Goal: Entertainment & Leisure: Browse casually

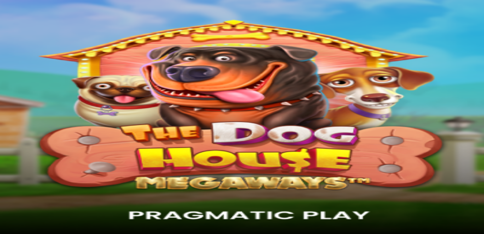
click at [35, 20] on span "Kirjaudu" at bounding box center [35, 18] width 12 height 4
click at [29, 38] on span "Tarjoukset" at bounding box center [20, 36] width 17 height 4
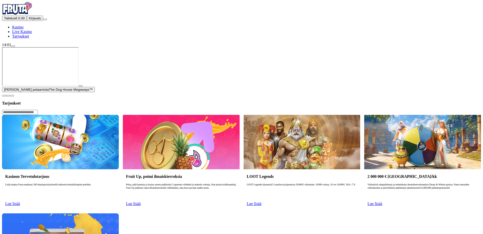
click at [29, 38] on span "Tarjoukset" at bounding box center [20, 36] width 17 height 4
click at [38, 21] on button "Kirjaudu" at bounding box center [35, 18] width 16 height 5
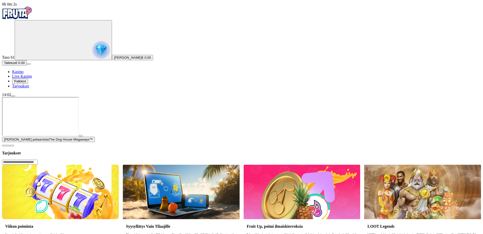
click at [92, 49] on img "Primary" at bounding box center [101, 50] width 18 height 18
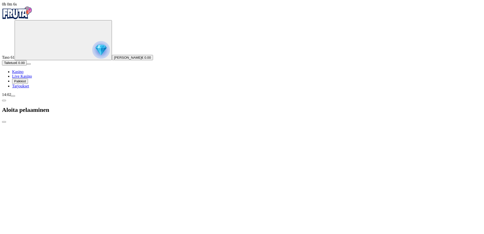
drag, startPoint x: 56, startPoint y: 105, endPoint x: 30, endPoint y: 100, distance: 26.5
click at [35, 103] on div "0h 0m 7s Taso 61 [PERSON_NAME] € 0.00 Talletus € 0.00 Kasino Live Kasino Palkki…" at bounding box center [242, 208] width 480 height 412
type input "**"
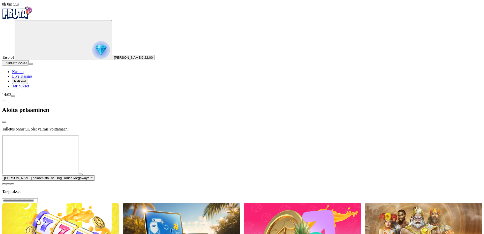
click at [30, 18] on img "Primary" at bounding box center [17, 13] width 30 height 13
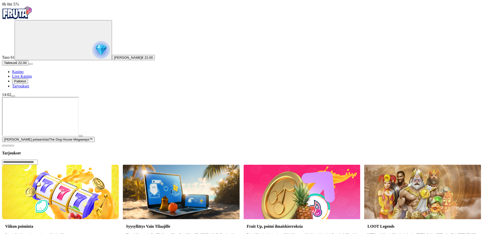
click at [32, 17] on img "Primary" at bounding box center [17, 13] width 30 height 13
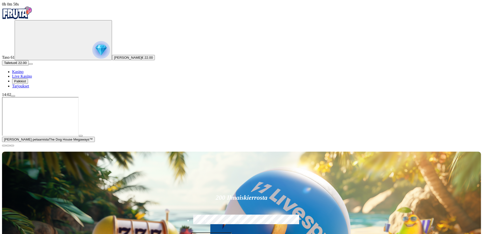
click at [23, 74] on span "Kasino" at bounding box center [17, 72] width 11 height 4
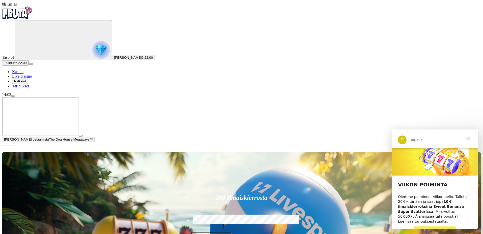
scroll to position [7, 0]
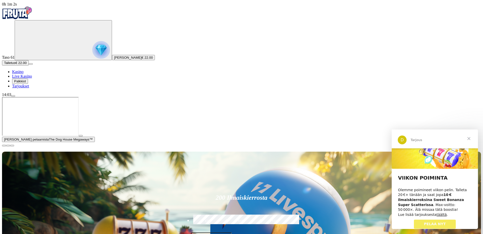
click at [469, 139] on span "Sulje" at bounding box center [468, 139] width 18 height 18
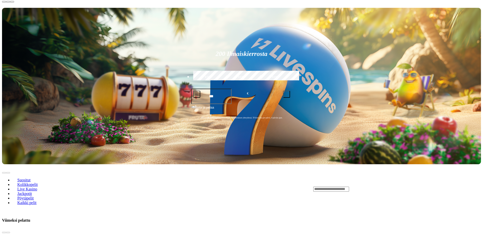
scroll to position [202, 0]
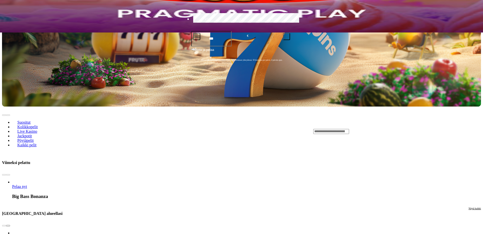
click at [10, 225] on button "next slide" at bounding box center [8, 226] width 4 height 2
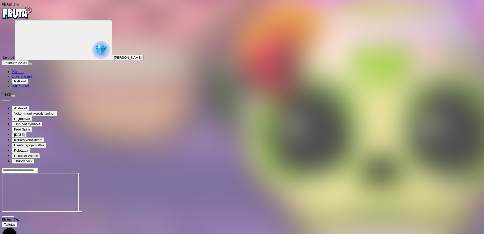
click at [38, 168] on input "Search" at bounding box center [20, 170] width 36 height 5
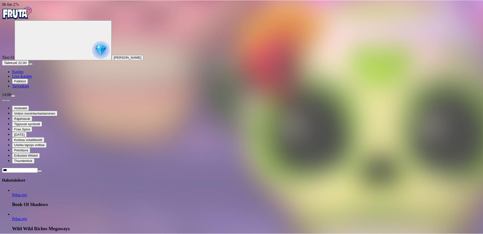
scroll to position [197, 0]
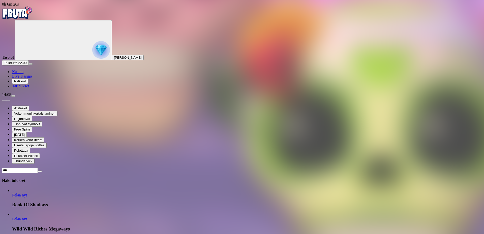
type input "***"
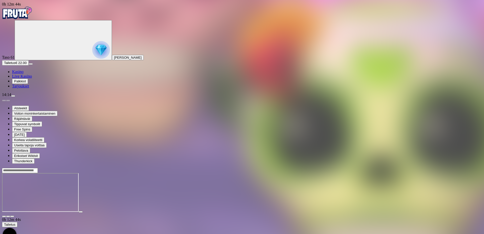
click at [30, 15] on img "Primary" at bounding box center [17, 13] width 30 height 13
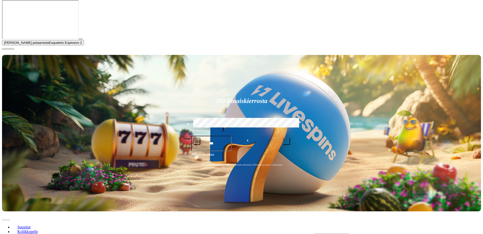
scroll to position [151, 0]
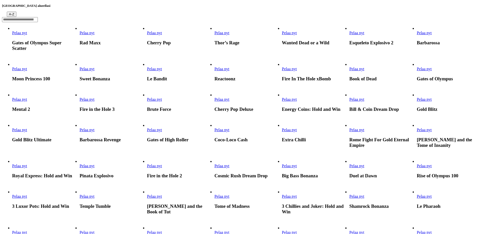
scroll to position [151, 0]
click at [364, 97] on span "Pelaa nyt" at bounding box center [356, 99] width 15 height 4
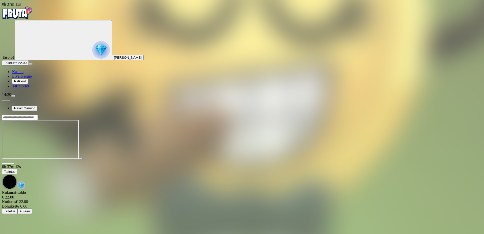
click at [360, 115] on div at bounding box center [242, 117] width 480 height 5
click at [38, 115] on input "Search" at bounding box center [20, 117] width 36 height 5
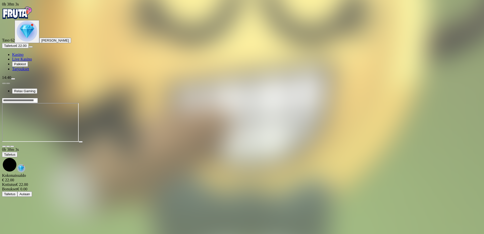
click at [38, 98] on input "Search" at bounding box center [20, 100] width 36 height 5
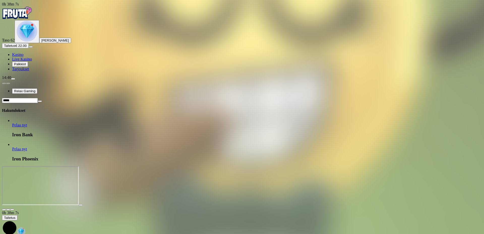
type input "****"
click at [27, 123] on span "Pelaa nyt" at bounding box center [19, 125] width 15 height 4
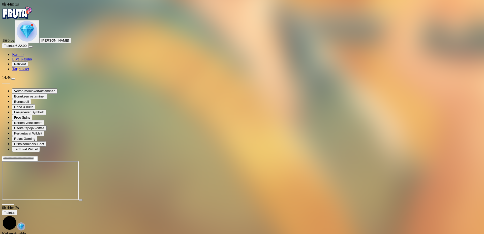
click at [38, 156] on input "Search" at bounding box center [20, 158] width 36 height 5
click at [30, 42] on img "Primary" at bounding box center [27, 31] width 21 height 21
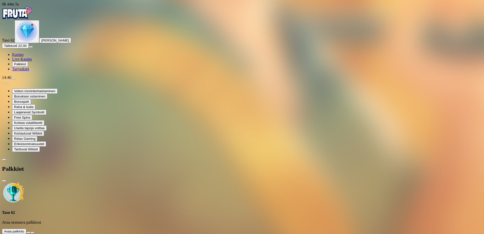
click at [30, 232] on button at bounding box center [28, 233] width 4 height 2
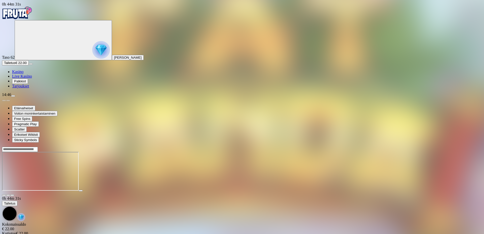
click at [19, 50] on div "Primary" at bounding box center [63, 40] width 93 height 39
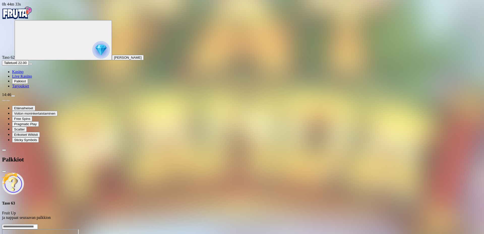
click at [26, 83] on span "Palkkiot" at bounding box center [20, 81] width 12 height 4
click at [30, 17] on img "Primary" at bounding box center [17, 13] width 30 height 13
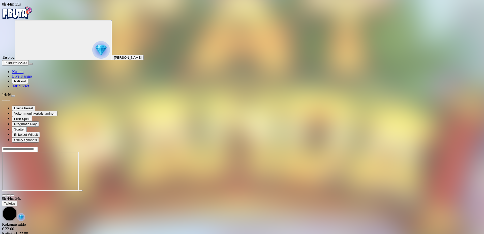
click at [29, 17] on img "Primary" at bounding box center [17, 13] width 30 height 13
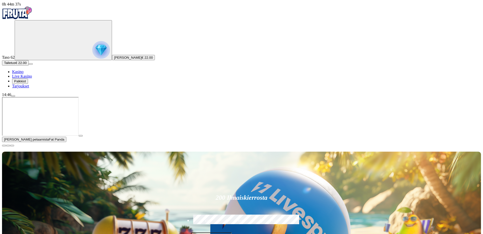
click at [28, 88] on span "Tarjoukset" at bounding box center [20, 86] width 17 height 4
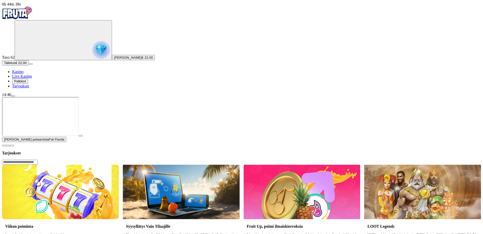
click at [26, 83] on span "Palkkiot" at bounding box center [20, 81] width 12 height 4
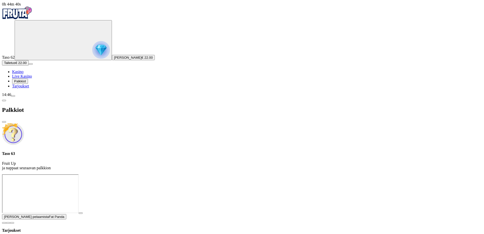
click at [68, 97] on div "Palkkiot" at bounding box center [242, 110] width 480 height 26
click at [4, 101] on span "chevron-left icon" at bounding box center [4, 101] width 0 height 0
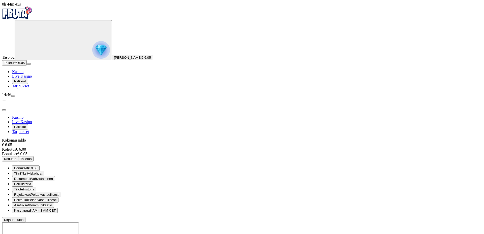
click at [4, 110] on span "close icon" at bounding box center [4, 110] width 0 height 0
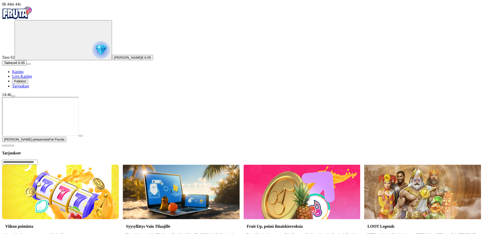
click at [32, 16] on img "Primary" at bounding box center [17, 13] width 30 height 13
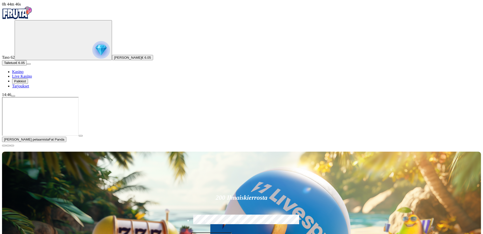
click at [23, 74] on span "Kasino" at bounding box center [17, 72] width 11 height 4
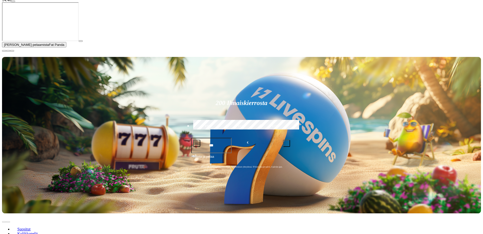
scroll to position [101, 0]
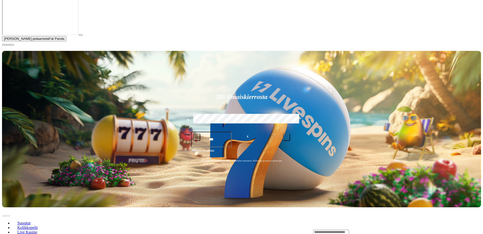
click at [349, 230] on input "Search" at bounding box center [331, 232] width 36 height 5
type input "*****"
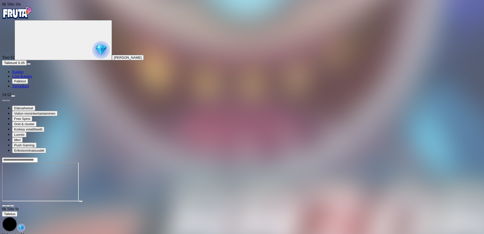
click at [372, 157] on div at bounding box center [242, 159] width 480 height 5
click at [38, 157] on input "Search" at bounding box center [20, 159] width 36 height 5
type input "******"
click at [27, 182] on span "Pelaa nyt" at bounding box center [19, 184] width 15 height 4
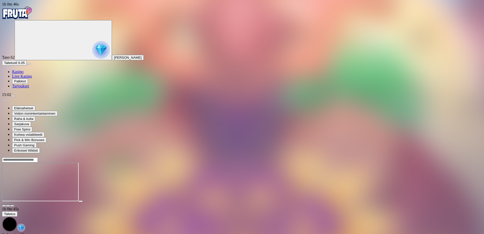
click at [393, 157] on div at bounding box center [242, 159] width 480 height 5
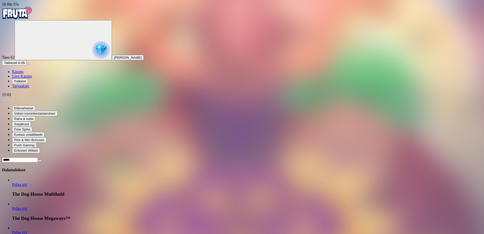
type input "*****"
click at [27, 206] on span "Pelaa nyt" at bounding box center [19, 208] width 15 height 4
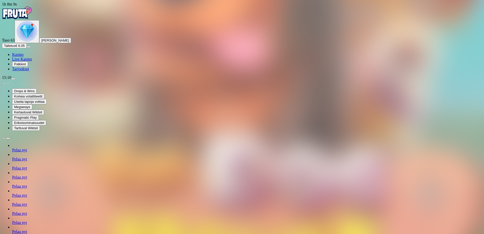
type input "*****"
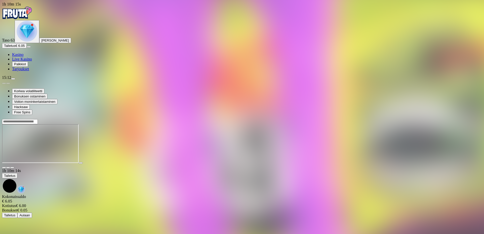
click at [368, 119] on header at bounding box center [242, 121] width 480 height 5
click at [38, 119] on input "Search" at bounding box center [20, 121] width 36 height 5
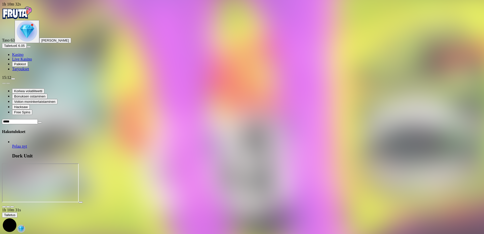
type input "****"
click at [27, 144] on span "Pelaa nyt" at bounding box center [19, 146] width 15 height 4
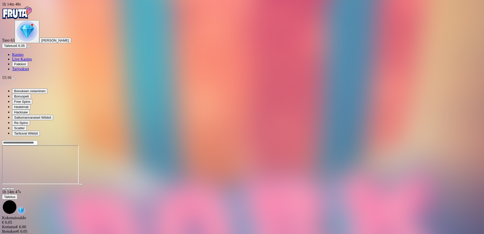
click at [38, 140] on input "Search" at bounding box center [20, 142] width 36 height 5
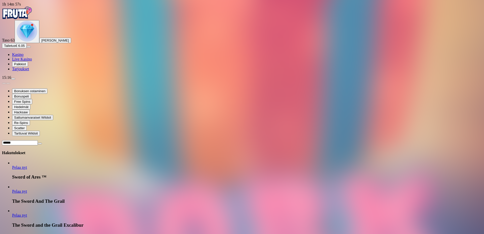
type input "*****"
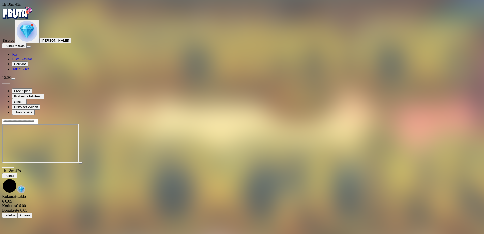
click at [38, 119] on input "Search" at bounding box center [20, 121] width 36 height 5
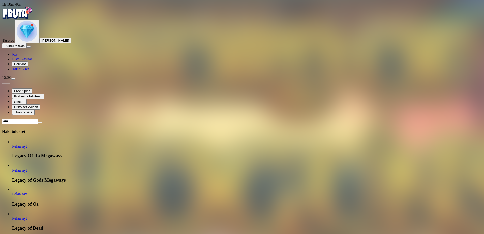
type input "****"
click at [27, 216] on link "Pelaa nyt" at bounding box center [19, 218] width 15 height 4
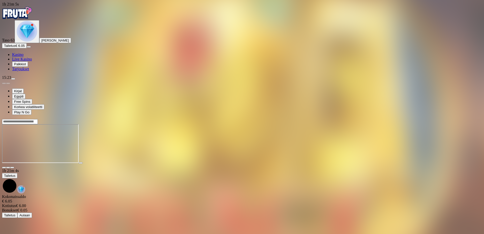
click at [36, 42] on div "Primary" at bounding box center [27, 31] width 21 height 21
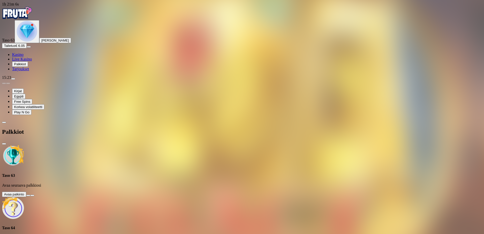
click at [30, 195] on button at bounding box center [28, 196] width 4 height 2
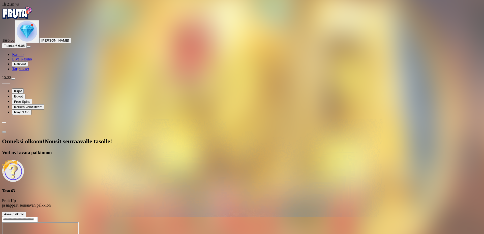
click at [26, 212] on button "Avaa palkinto" at bounding box center [14, 214] width 24 height 5
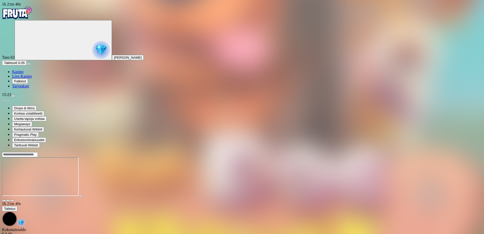
click at [32, 12] on img "Primary" at bounding box center [17, 13] width 30 height 13
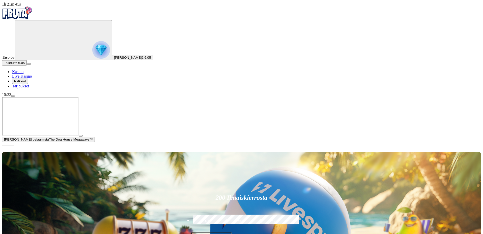
click at [26, 83] on span "Palkkiot" at bounding box center [20, 81] width 12 height 4
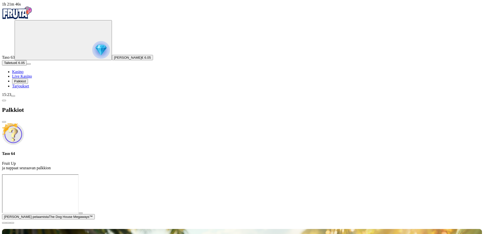
click at [28, 88] on span "Tarjoukset" at bounding box center [20, 86] width 17 height 4
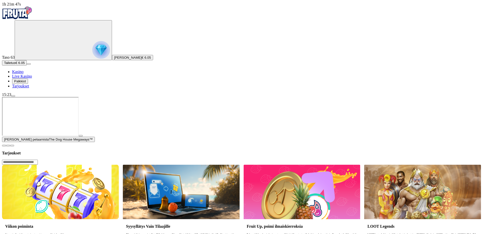
click at [26, 83] on span "Palkkiot" at bounding box center [20, 81] width 12 height 4
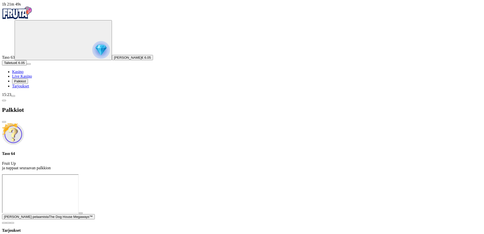
click at [4, 101] on span "chevron-left icon" at bounding box center [4, 101] width 0 height 0
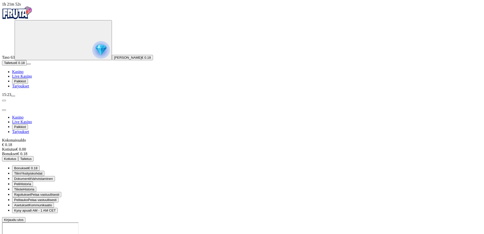
click at [28, 166] on span "Bonukset" at bounding box center [21, 168] width 14 height 4
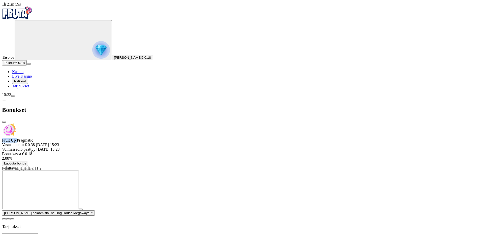
drag, startPoint x: 84, startPoint y: 26, endPoint x: 101, endPoint y: 26, distance: 17.1
click at [101, 123] on div "Fruit Up Pragmatic Vastaanotettu € 0.38 [DATE] 15:23 Voimassaolo päättyy [DATE]…" at bounding box center [242, 137] width 480 height 29
copy span "Fruit Up"
click at [214, 171] on div at bounding box center [242, 171] width 480 height 0
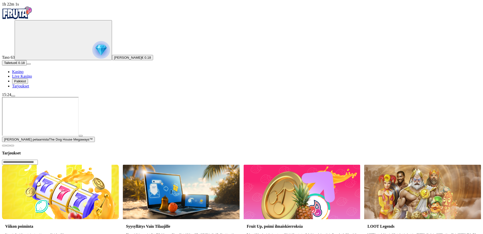
click at [38, 160] on input "Search" at bounding box center [20, 162] width 36 height 5
paste input "********"
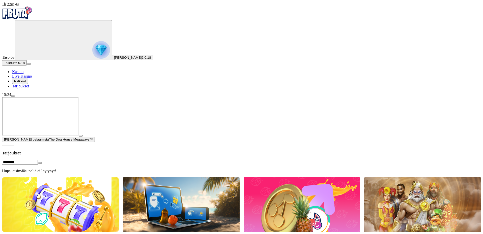
click at [38, 160] on input "********" at bounding box center [20, 162] width 36 height 5
type input "********"
click at [23, 74] on span "Kasino" at bounding box center [17, 72] width 11 height 4
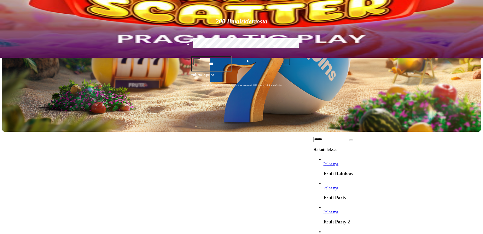
scroll to position [309, 0]
type input "*****"
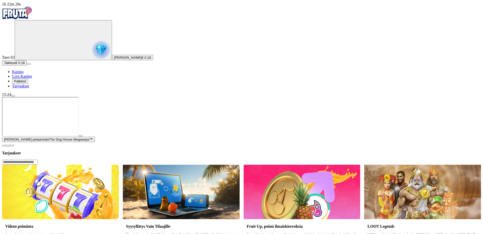
click at [29, 88] on span "Tarjoukset" at bounding box center [20, 86] width 17 height 4
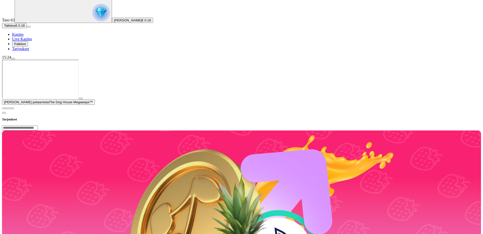
scroll to position [151, 0]
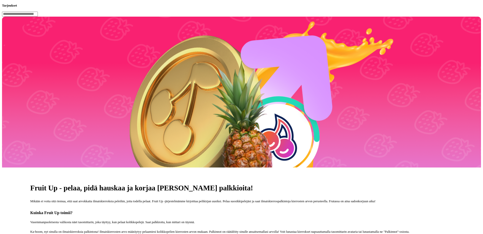
drag, startPoint x: 176, startPoint y: 72, endPoint x: 169, endPoint y: 72, distance: 6.8
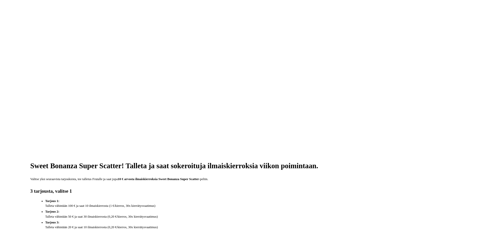
scroll to position [176, 0]
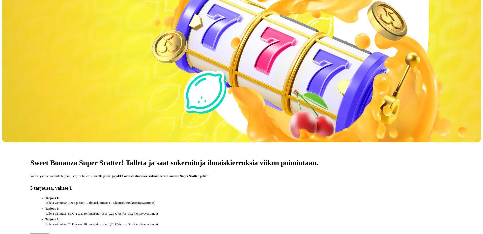
drag, startPoint x: 163, startPoint y: 132, endPoint x: 193, endPoint y: 131, distance: 30.0
drag, startPoint x: 192, startPoint y: 131, endPoint x: 196, endPoint y: 133, distance: 3.8
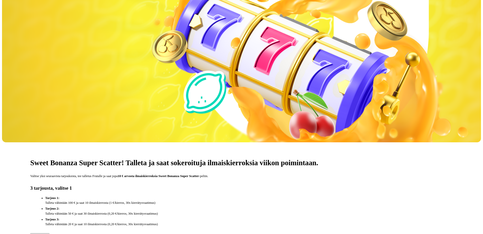
drag, startPoint x: 219, startPoint y: 132, endPoint x: 162, endPoint y: 134, distance: 57.2
copy strong "Sweet Bonanza Super Scatter"
paste input "**********"
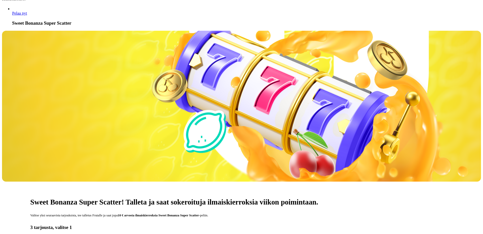
type input "**********"
click at [27, 15] on span "Pelaa nyt" at bounding box center [19, 13] width 15 height 4
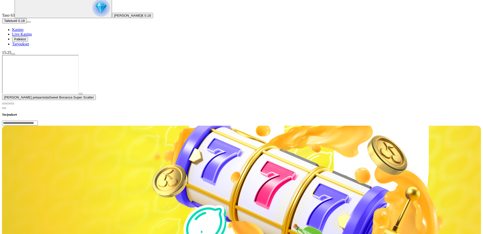
scroll to position [151, 0]
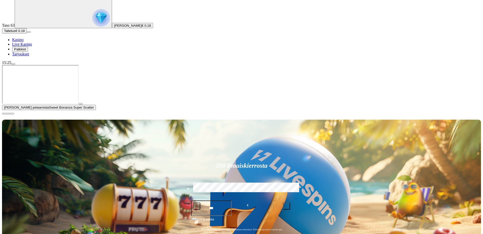
scroll to position [126, 0]
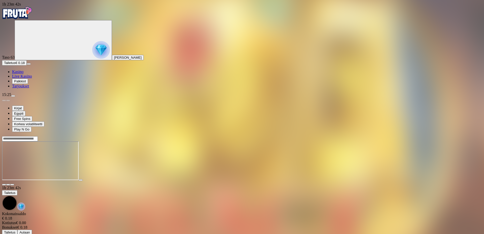
click at [20, 14] on img "Primary" at bounding box center [17, 13] width 30 height 13
